Goal: Task Accomplishment & Management: Use online tool/utility

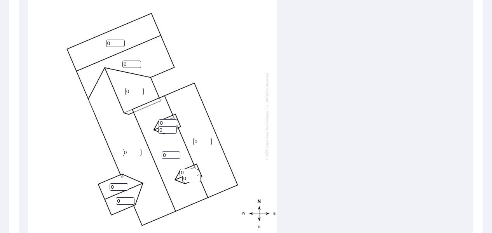
scroll to position [277, 0]
click at [116, 39] on input "0" at bounding box center [115, 42] width 19 height 7
type input "12"
click at [135, 60] on input "1" at bounding box center [131, 63] width 19 height 7
type input "12"
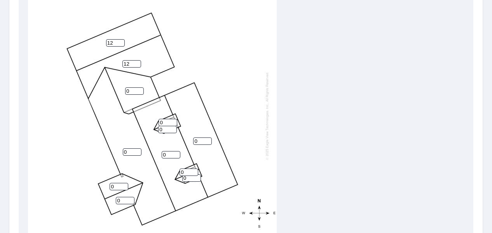
click at [134, 87] on input "0" at bounding box center [134, 90] width 19 height 7
type input "8"
click at [172, 151] on input "0" at bounding box center [171, 154] width 19 height 7
type input "0"
type input "8"
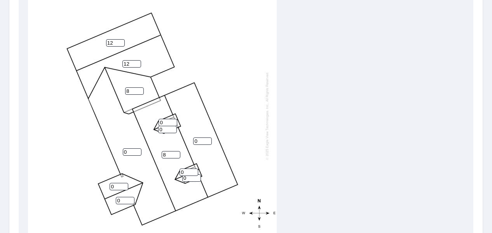
click at [168, 126] on input "0" at bounding box center [167, 129] width 19 height 7
type input "8"
click at [162, 119] on input "0" at bounding box center [167, 122] width 19 height 7
type input "8"
click at [203, 138] on input "0" at bounding box center [202, 141] width 19 height 7
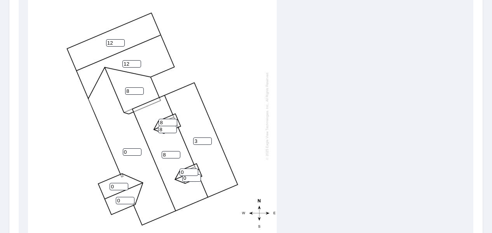
type input "3"
click at [189, 169] on input "0" at bounding box center [188, 172] width 19 height 7
type input "8"
click at [190, 174] on input "0" at bounding box center [191, 177] width 19 height 7
type input "8"
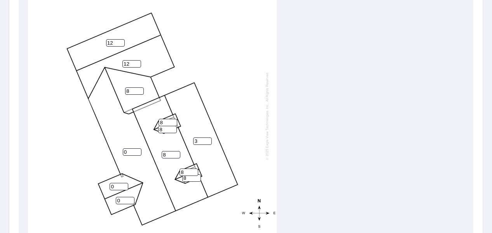
click at [114, 183] on input "0" at bounding box center [119, 186] width 19 height 7
type input "8"
click at [121, 197] on input "0" at bounding box center [125, 200] width 19 height 7
type input "8"
click at [129, 149] on input "0" at bounding box center [132, 151] width 19 height 7
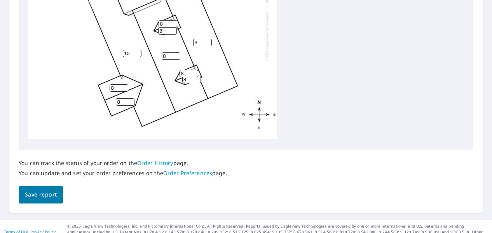
scroll to position [378, 0]
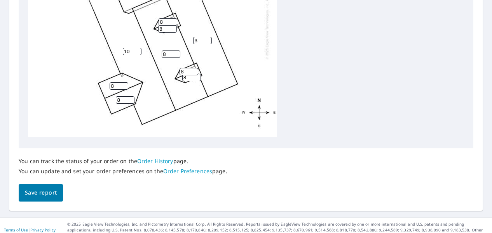
type input "10"
click at [47, 196] on span "Save report" at bounding box center [41, 193] width 32 height 10
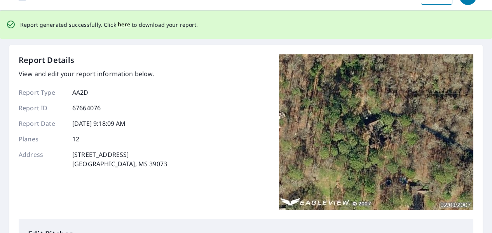
scroll to position [0, 0]
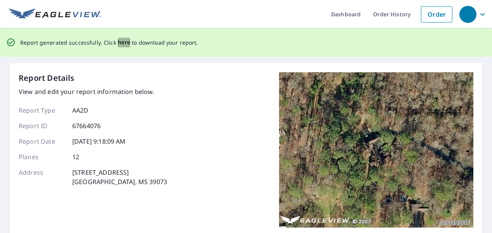
click at [119, 40] on span "here" at bounding box center [124, 43] width 13 height 10
